Goal: Information Seeking & Learning: Learn about a topic

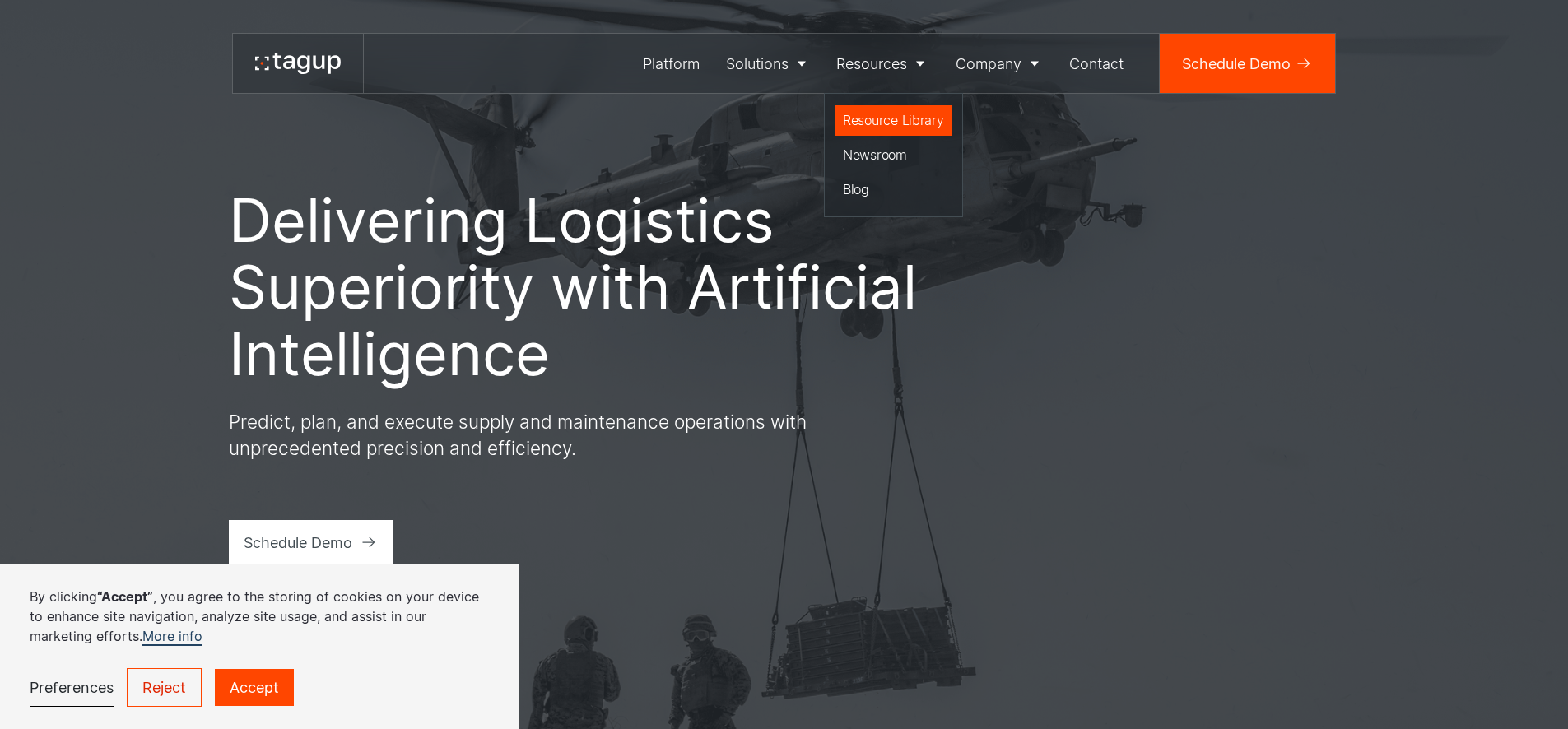
click at [884, 128] on div "Resource Library" at bounding box center [893, 120] width 102 height 20
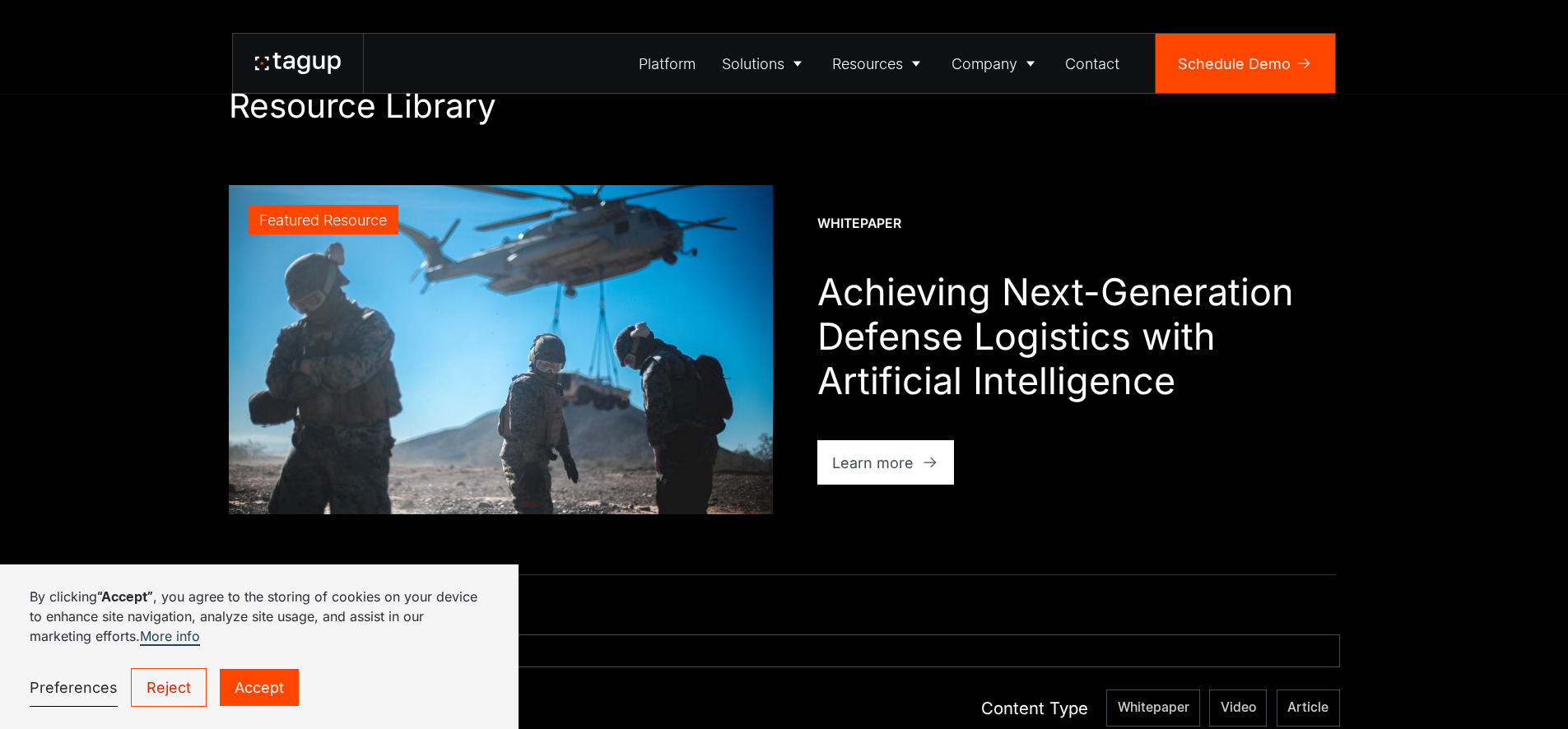
scroll to position [486, 0]
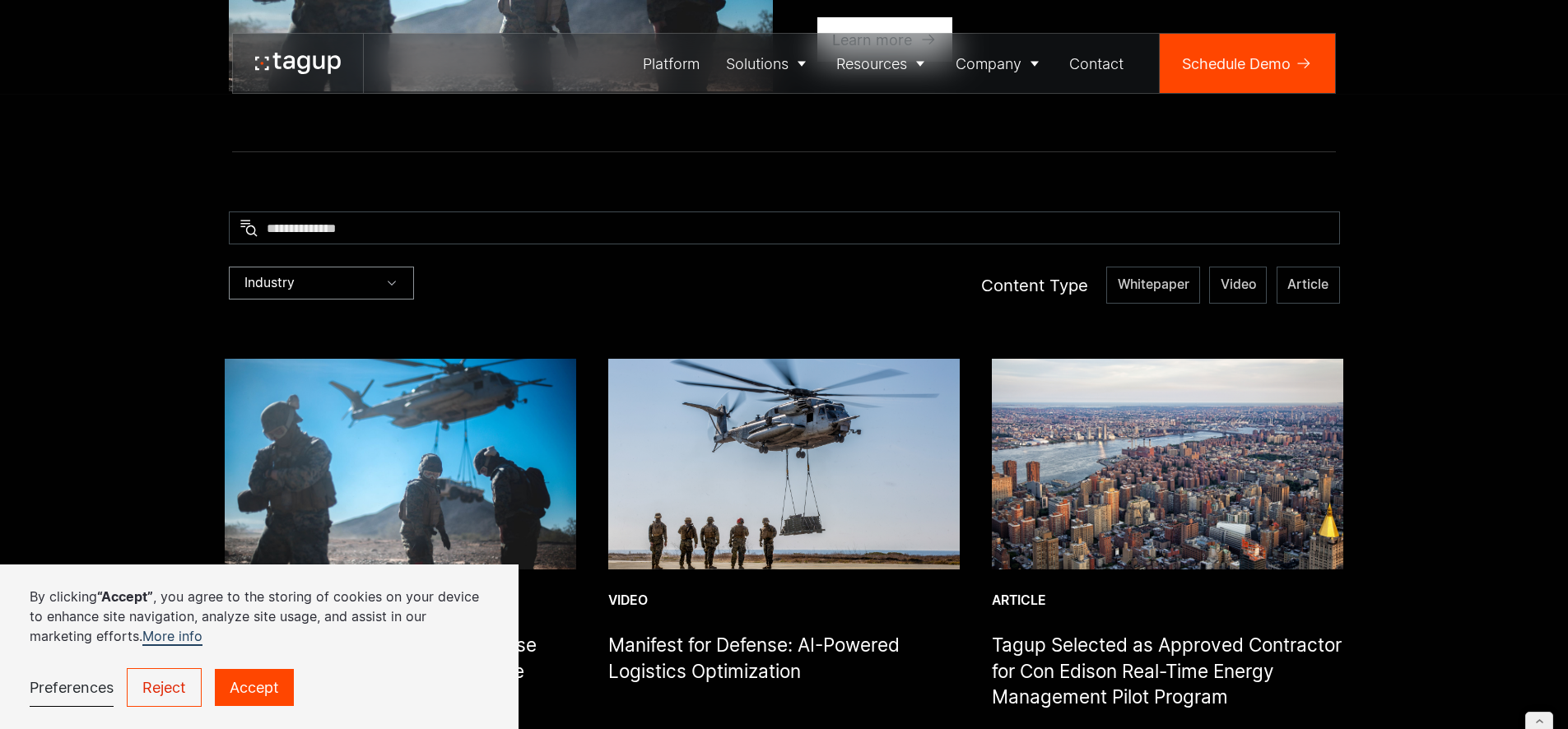
click at [378, 279] on div "Industry" at bounding box center [321, 283] width 185 height 33
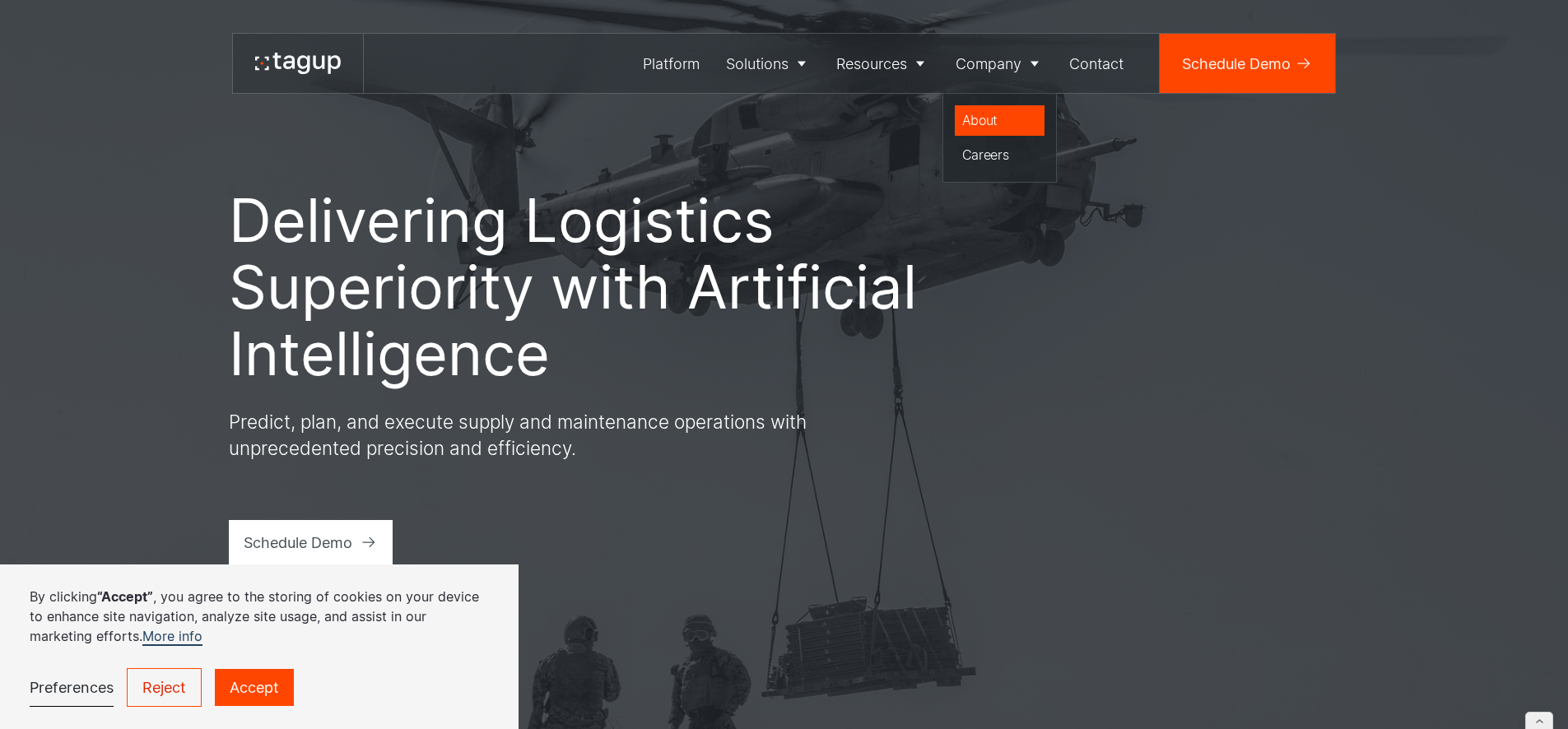
click at [1001, 116] on div "About" at bounding box center [1000, 120] width 75 height 20
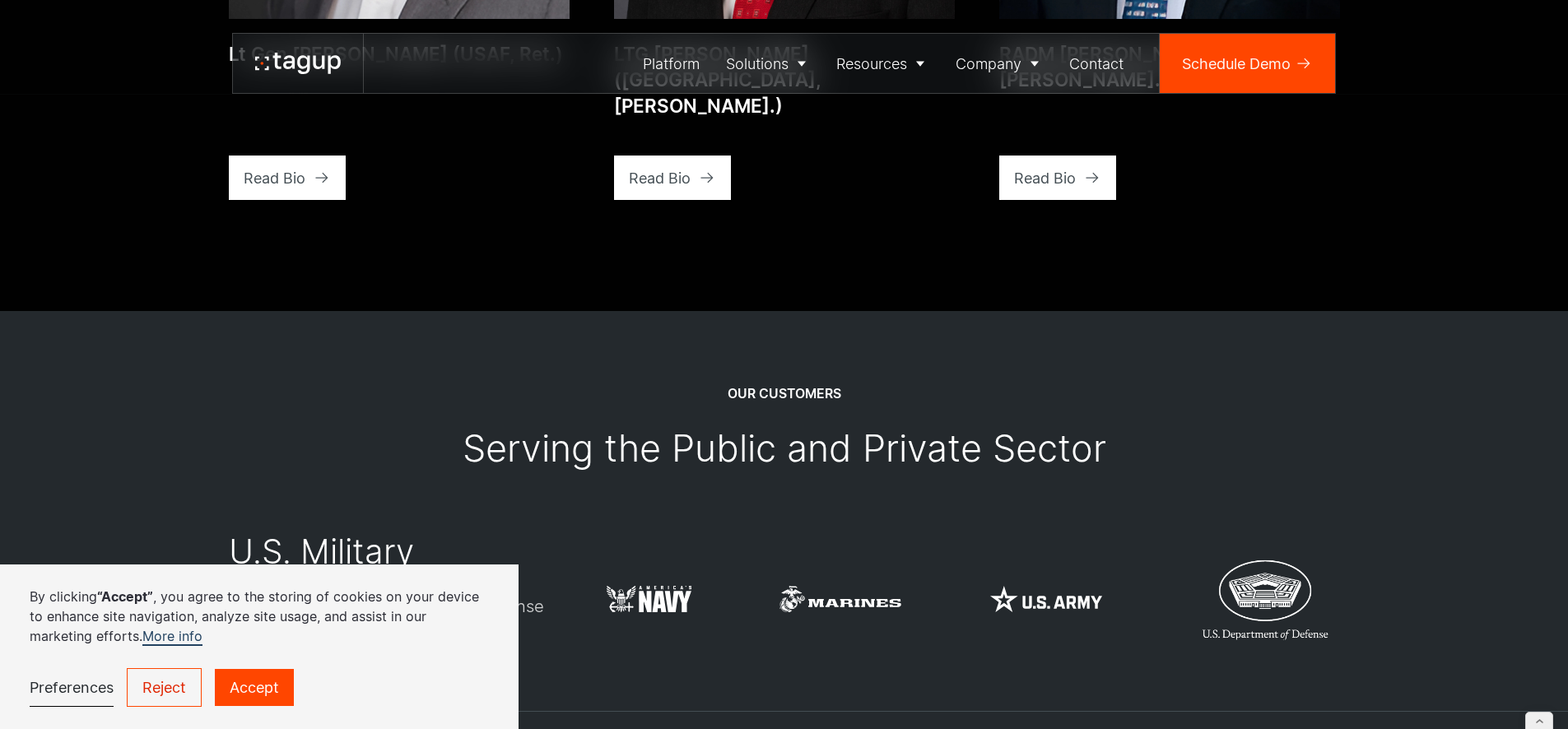
scroll to position [4494, 0]
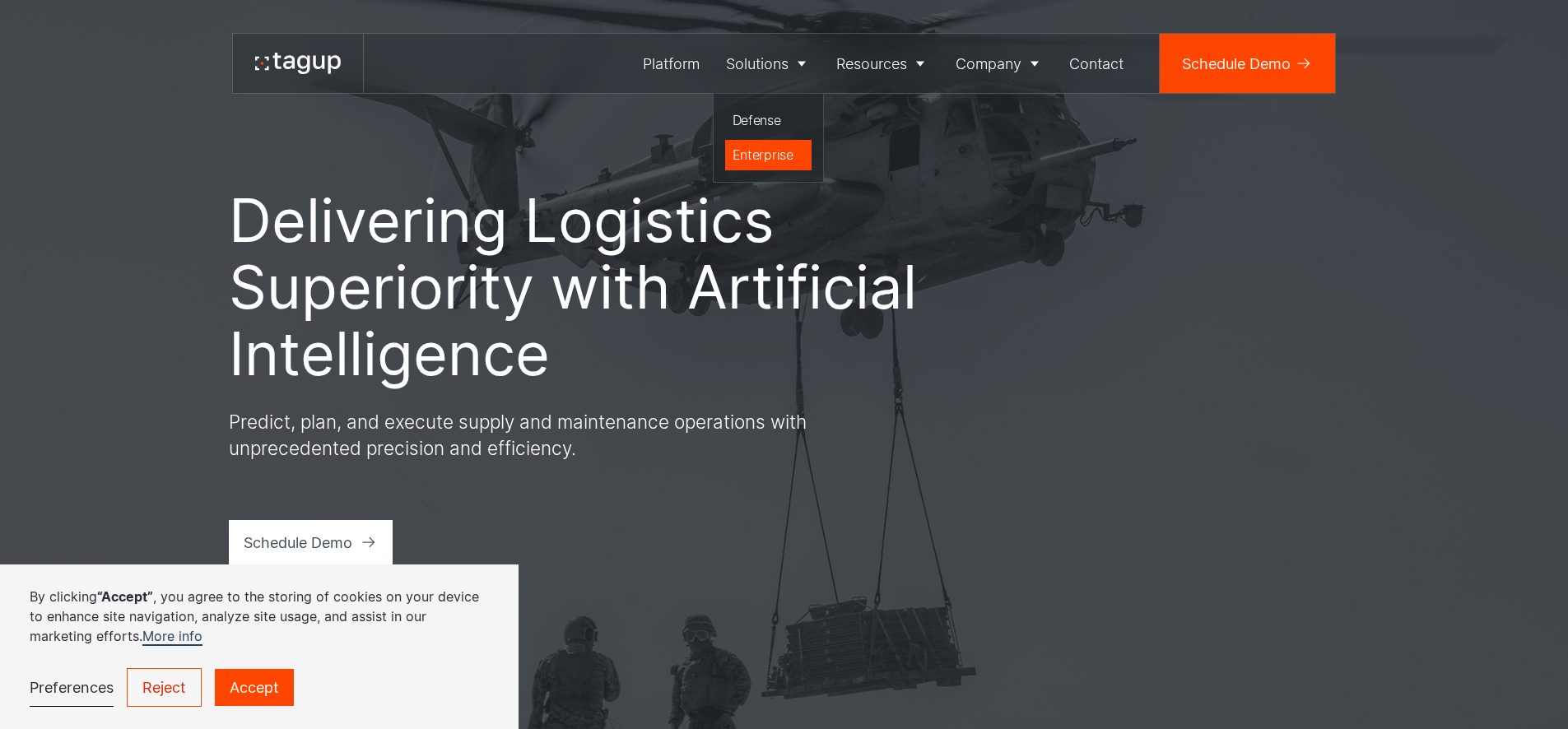
click at [759, 156] on div "Enterprise" at bounding box center [768, 154] width 72 height 20
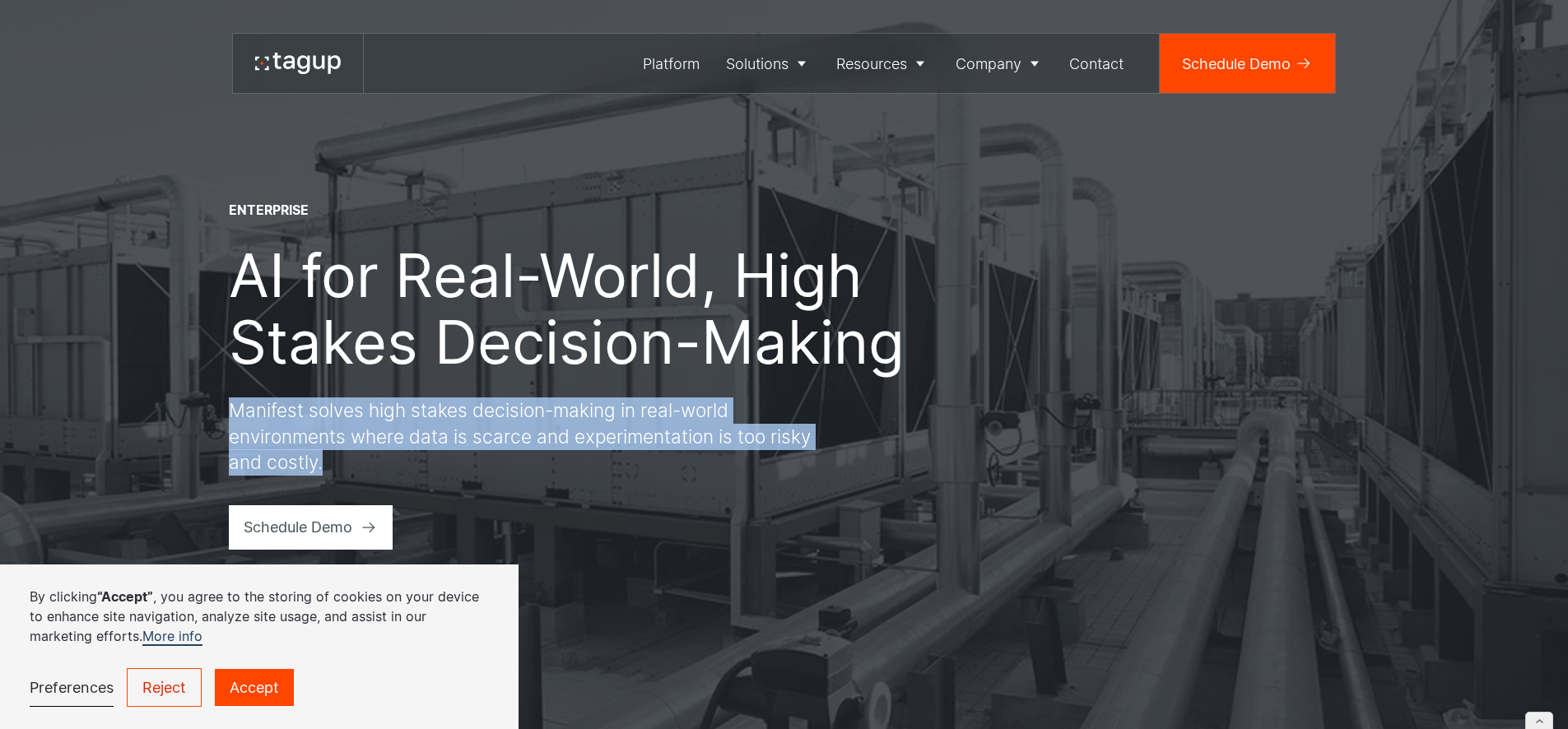
drag, startPoint x: 232, startPoint y: 407, endPoint x: 332, endPoint y: 453, distance: 110.1
click at [332, 453] on p "Manifest solves high stakes decision-making in real-world environments where da…" at bounding box center [525, 437] width 593 height 78
copy p "Manifest solves high stakes decision-making in real-world environments where da…"
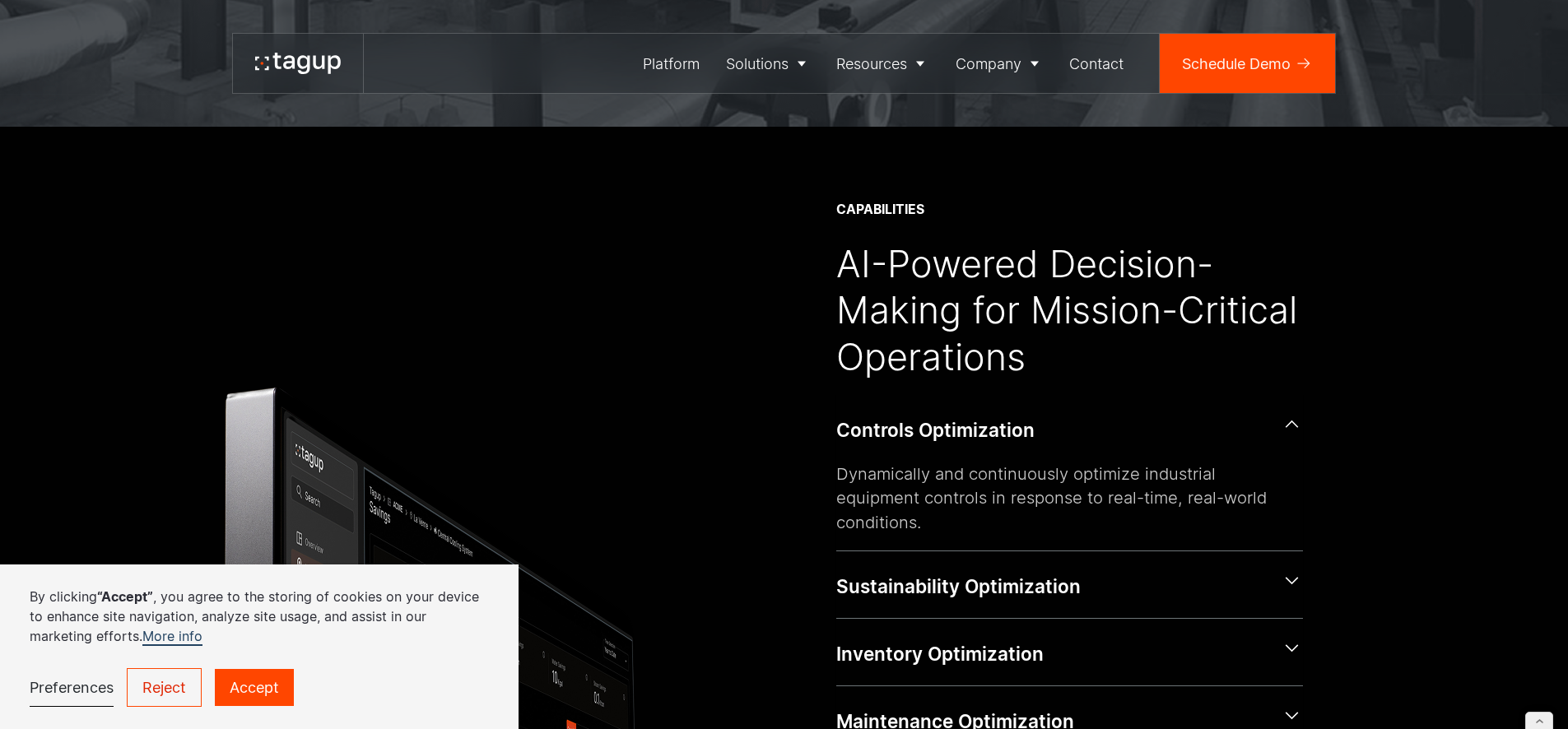
scroll to position [641, 0]
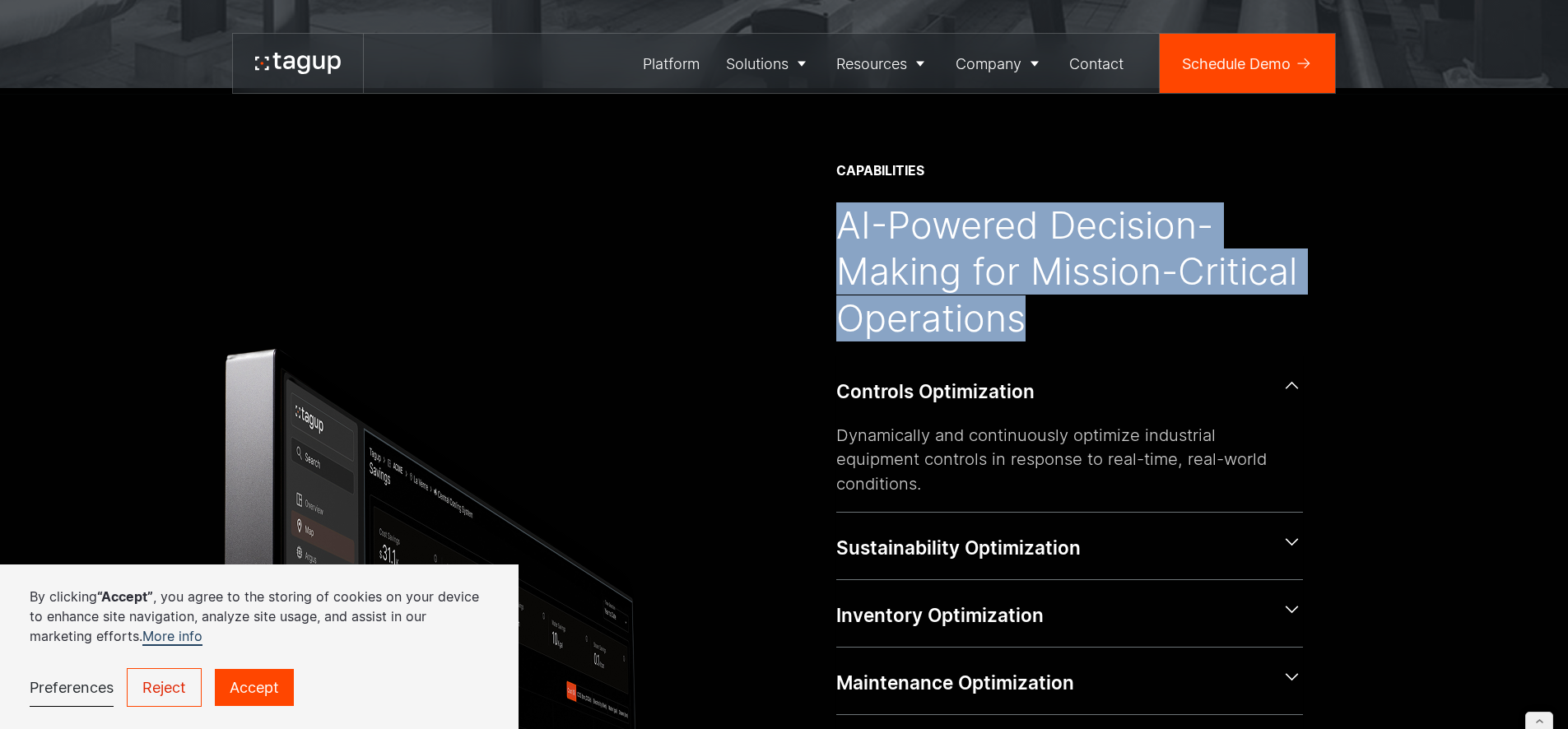
drag, startPoint x: 842, startPoint y: 221, endPoint x: 1042, endPoint y: 315, distance: 221.0
click at [1051, 319] on div "AI-Powered Decision-Making for Mission-Critical Operations" at bounding box center [1070, 272] width 467 height 139
copy div "AI-Powered Decision-Making for Mission-Critical Operations"
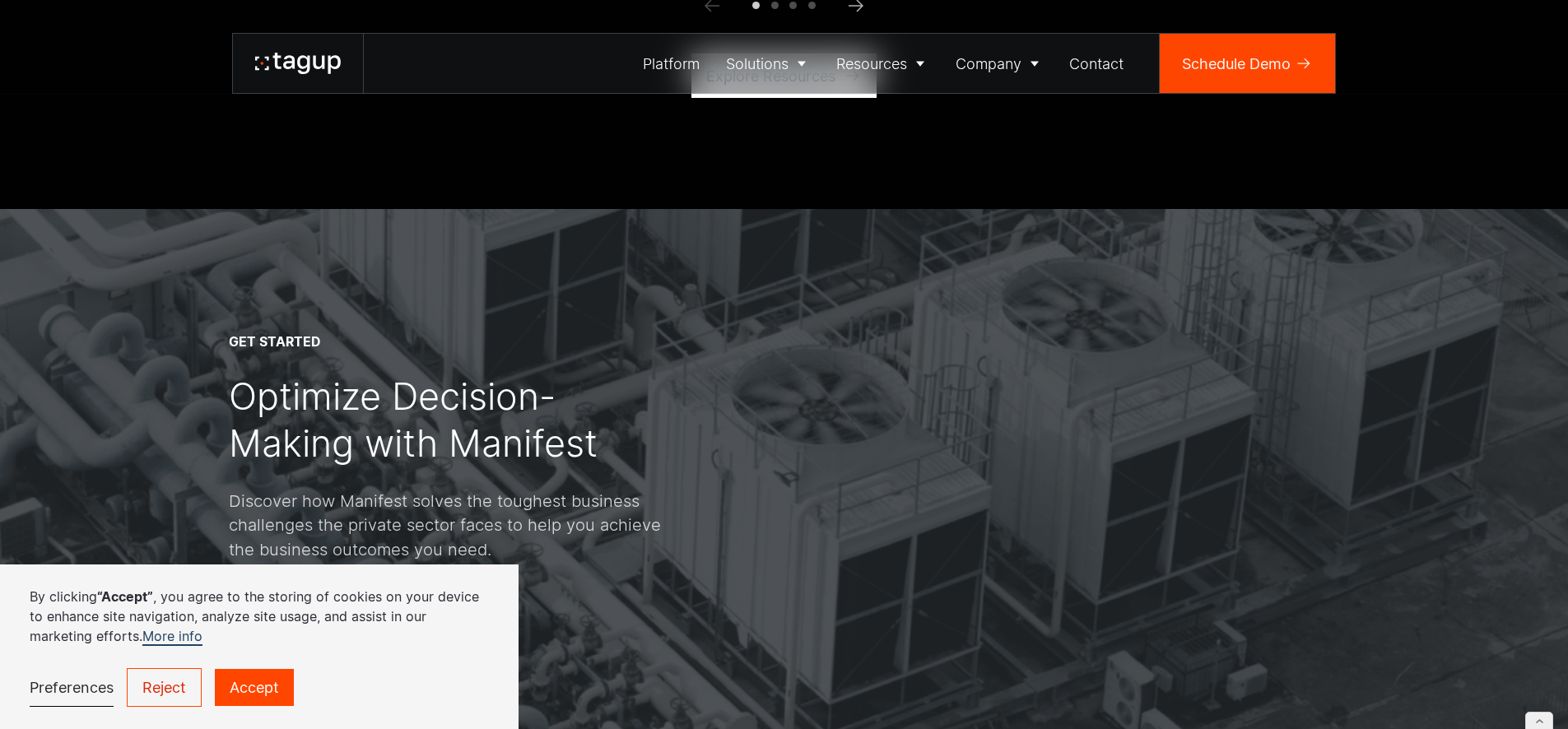
scroll to position [5095, 0]
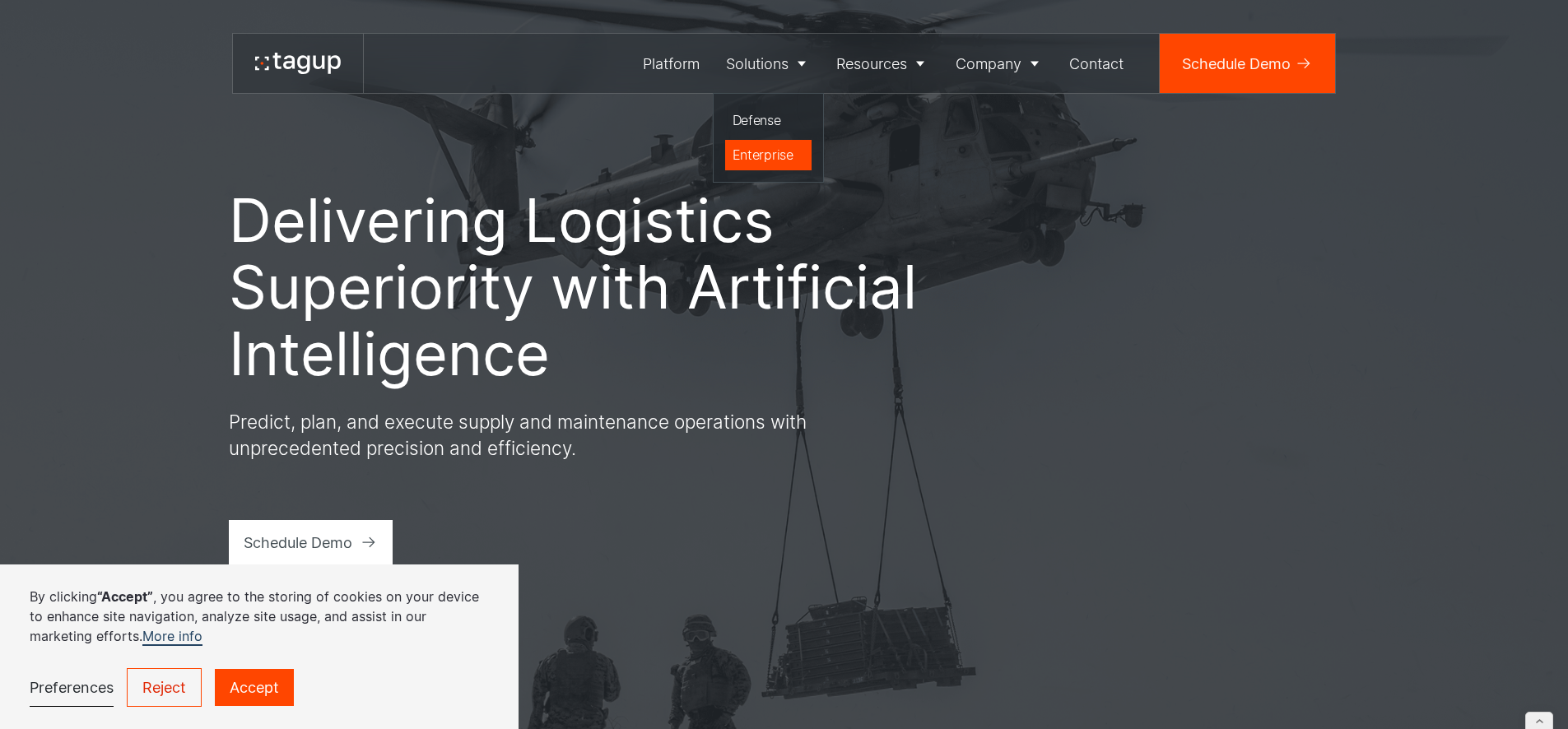
click at [762, 153] on div "Enterprise" at bounding box center [768, 154] width 72 height 20
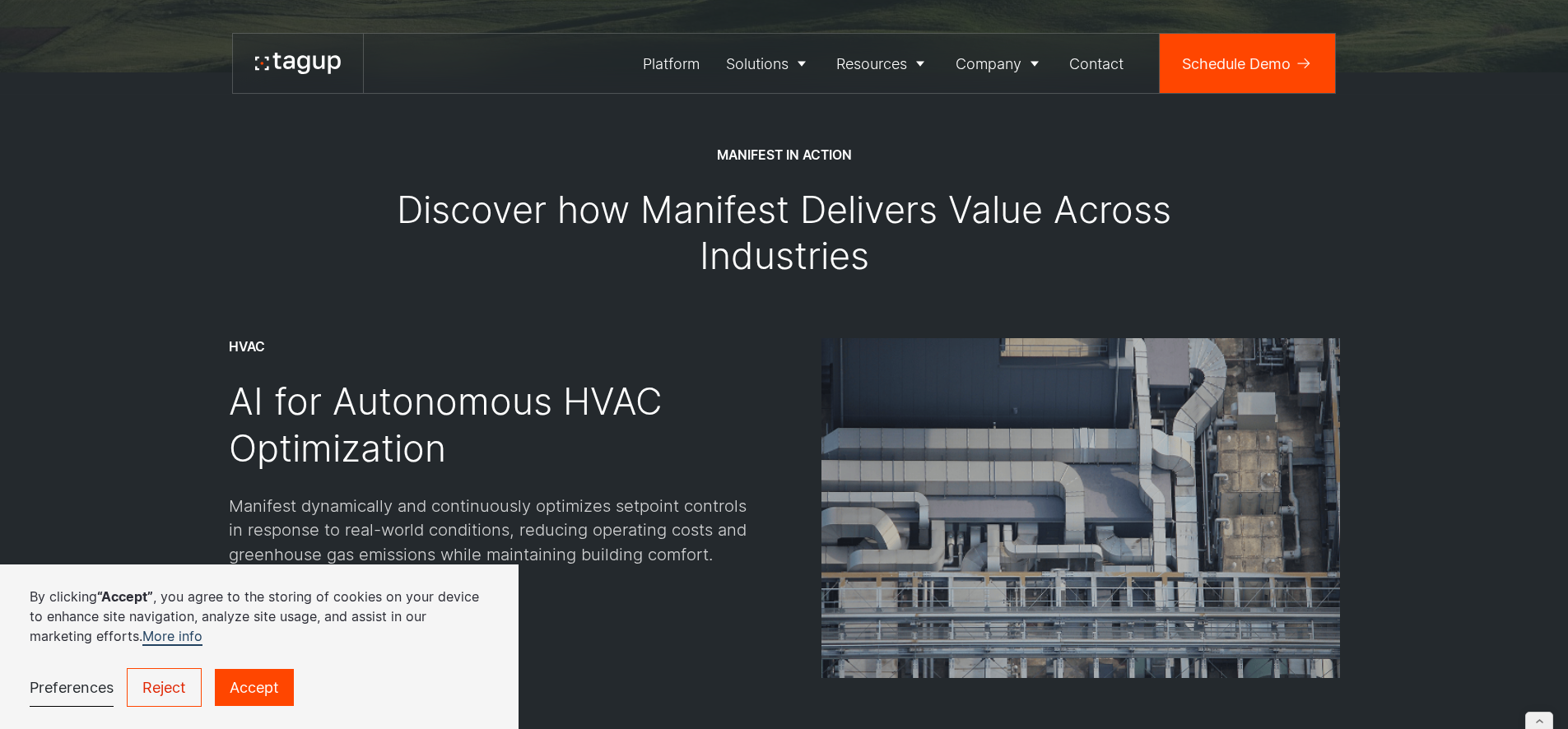
scroll to position [2385, 0]
